Goal: Find specific page/section: Find specific page/section

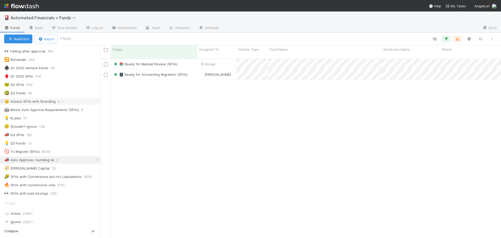
scroll to position [287, 0]
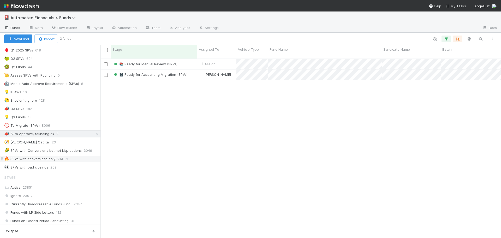
click at [39, 160] on div "🔥 SPVs with conversions only" at bounding box center [29, 159] width 51 height 7
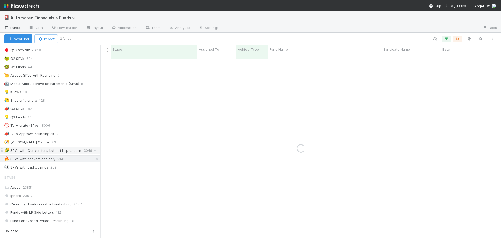
click at [43, 152] on div "🌽 SPVs with Conversions but not Liquidations" at bounding box center [43, 150] width 78 height 7
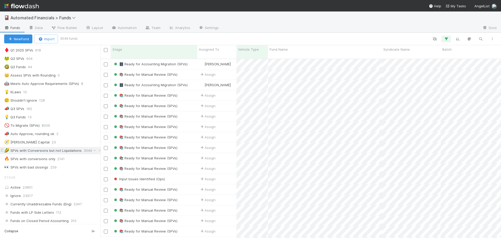
scroll to position [180, 397]
click at [41, 169] on div "👀 SPVs with bad closings" at bounding box center [26, 167] width 44 height 7
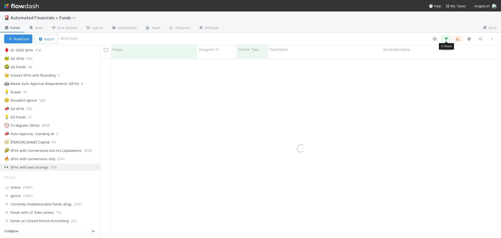
click at [447, 38] on icon "button" at bounding box center [446, 39] width 5 height 5
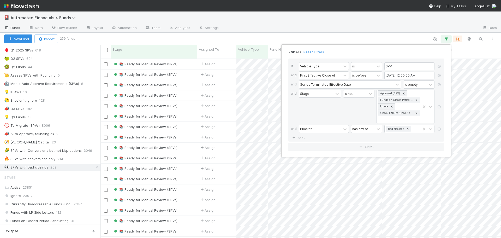
scroll to position [180, 397]
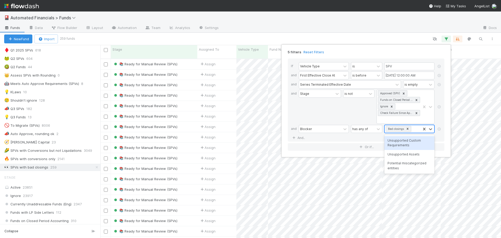
click at [415, 129] on div "Bad closings" at bounding box center [403, 129] width 36 height 8
type input "cust"
click at [409, 141] on div "Unsupported Custom Requirements" at bounding box center [409, 143] width 50 height 14
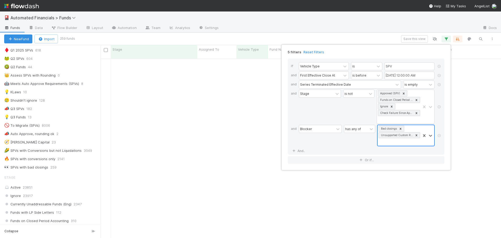
click at [401, 128] on icon at bounding box center [401, 129] width 2 height 2
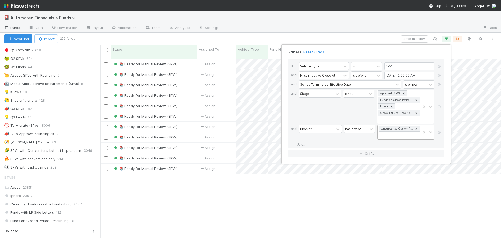
scroll to position [180, 397]
click at [344, 140] on div "If Vehicle Type is SPV and First Effective Close At is before [DATE] 12:00:00 A…" at bounding box center [366, 103] width 157 height 90
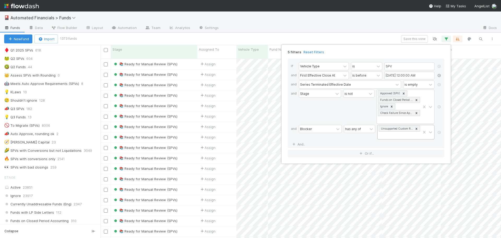
click at [440, 74] on icon at bounding box center [439, 75] width 5 height 3
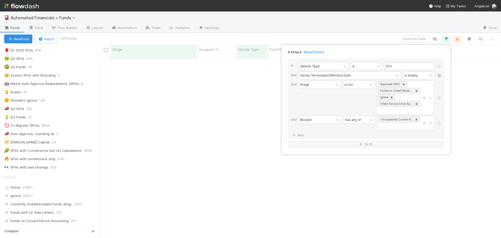
click at [440, 74] on icon at bounding box center [439, 75] width 5 height 3
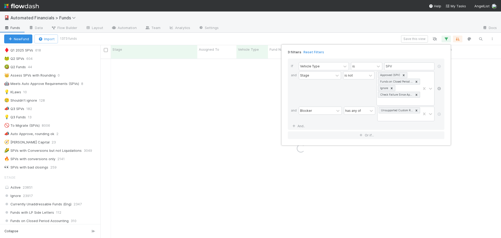
click at [439, 88] on icon at bounding box center [439, 88] width 5 height 3
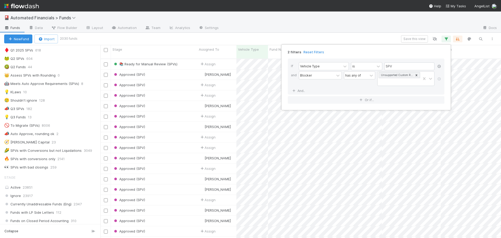
click at [441, 66] on icon at bounding box center [439, 66] width 5 height 3
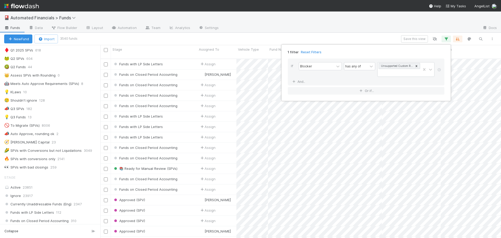
click at [129, 39] on div "1 filter Reset Filters If Blocker has any of Unsupported Custom Requirements An…" at bounding box center [250, 119] width 501 height 238
click at [339, 38] on div "1 filter Reset Filters If Blocker has any of Unsupported Custom Requirements An…" at bounding box center [250, 119] width 501 height 238
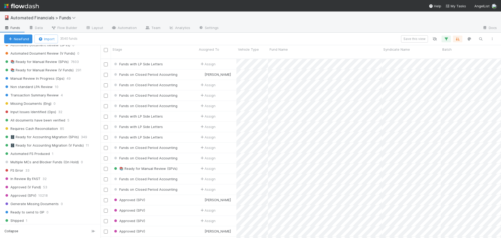
scroll to position [653, 0]
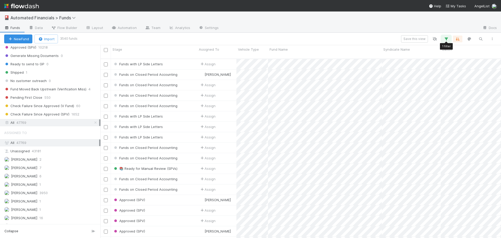
click at [448, 40] on icon "button" at bounding box center [446, 39] width 5 height 5
click at [321, 68] on div "Blocker" at bounding box center [316, 66] width 35 height 8
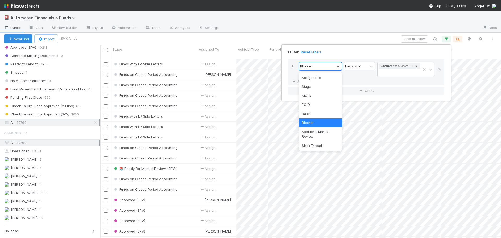
click at [321, 68] on div "Blocker" at bounding box center [316, 66] width 35 height 8
click at [329, 38] on div "1 filter Reset Filters If 0 results available. Select is focused ,type to refin…" at bounding box center [250, 119] width 501 height 238
